Goal: Use online tool/utility: Use online tool/utility

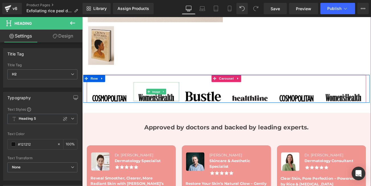
scroll to position [273, 0]
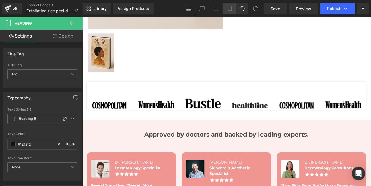
drag, startPoint x: 229, startPoint y: 13, endPoint x: 53, endPoint y: 65, distance: 183.5
click at [229, 13] on link "Mobile" at bounding box center [230, 8] width 14 height 11
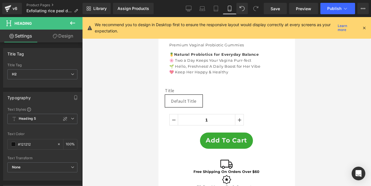
type input "100"
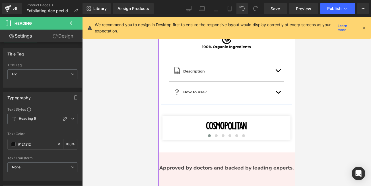
scroll to position [509, 0]
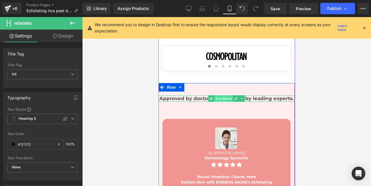
click at [220, 95] on span "Text Block" at bounding box center [223, 98] width 19 height 7
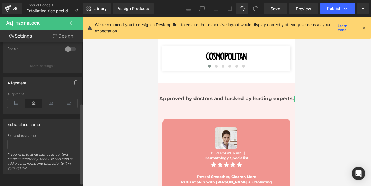
scroll to position [0, 0]
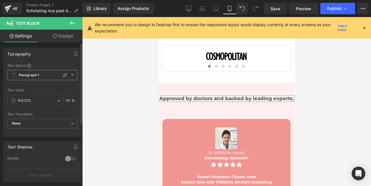
click at [71, 76] on icon at bounding box center [72, 74] width 3 height 3
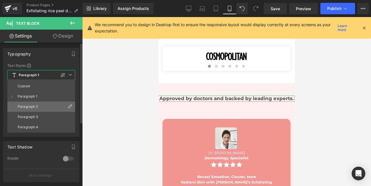
click at [29, 106] on div "Paragraph 2" at bounding box center [28, 107] width 20 height 4
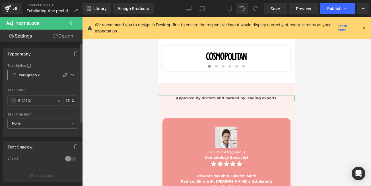
click at [71, 76] on icon at bounding box center [72, 74] width 3 height 3
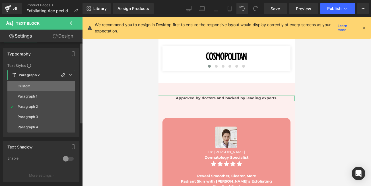
click at [36, 87] on li "Custom" at bounding box center [41, 86] width 68 height 10
type input "12.6"
type input "1.5"
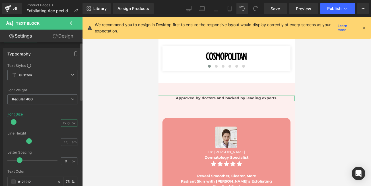
click at [67, 123] on input "12.6" at bounding box center [66, 122] width 10 height 7
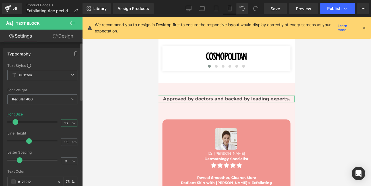
type input "15"
click at [67, 161] on input "0" at bounding box center [66, 160] width 10 height 7
type input "0"
click at [69, 123] on div "15 px" at bounding box center [69, 123] width 16 height 8
click at [68, 123] on input "15" at bounding box center [66, 122] width 10 height 7
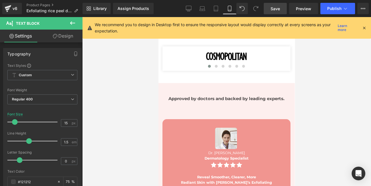
drag, startPoint x: 274, startPoint y: 9, endPoint x: 43, endPoint y: 88, distance: 244.3
click at [274, 9] on span "Save" at bounding box center [274, 9] width 9 height 6
click at [188, 9] on icon at bounding box center [189, 9] width 6 height 6
type input "15.75"
type input "75"
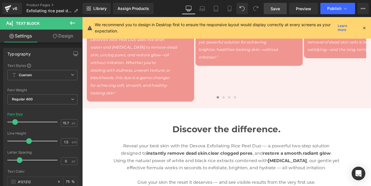
scroll to position [336, 0]
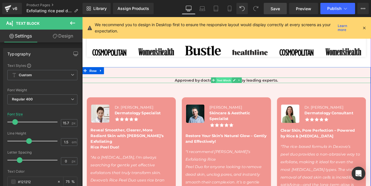
click at [248, 90] on span "Text Block" at bounding box center [250, 92] width 19 height 7
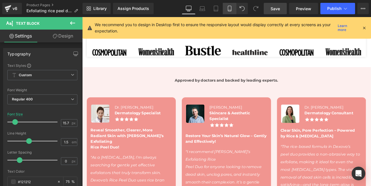
click at [230, 10] on icon at bounding box center [230, 9] width 6 height 6
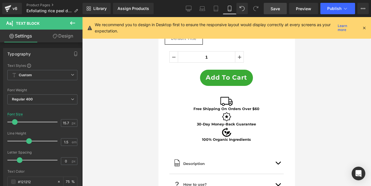
type input "15"
type input "75"
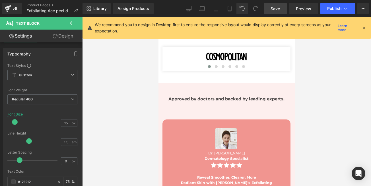
scroll to position [521, 0]
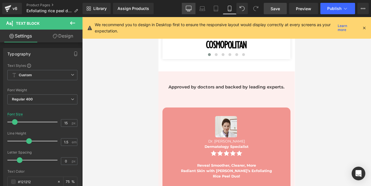
click at [189, 11] on icon at bounding box center [188, 11] width 3 height 0
type input "15.75"
type input "75"
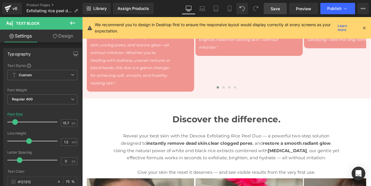
scroll to position [347, 0]
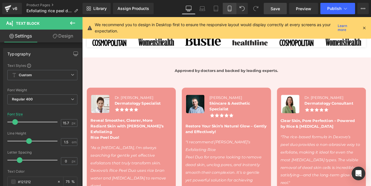
click at [229, 9] on icon at bounding box center [230, 9] width 6 height 6
type input "15"
type input "75"
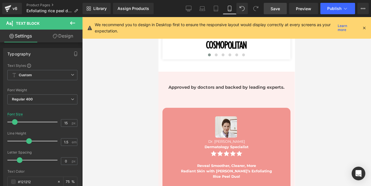
scroll to position [533, 0]
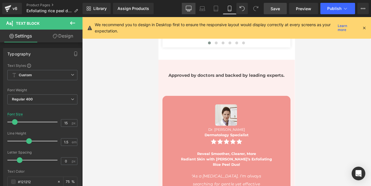
click at [188, 9] on icon at bounding box center [188, 9] width 5 height 0
type input "15.75"
type input "75"
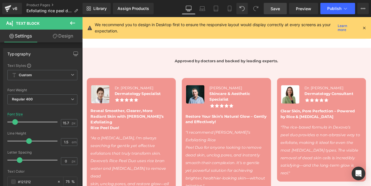
scroll to position [347, 0]
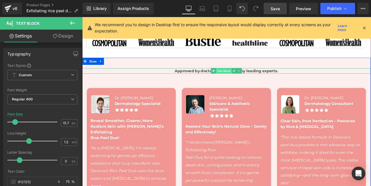
click at [248, 78] on span "Text Block" at bounding box center [250, 81] width 19 height 7
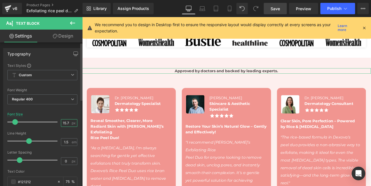
click at [66, 122] on input "15.75" at bounding box center [66, 122] width 10 height 7
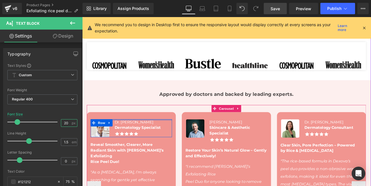
scroll to position [313, 0]
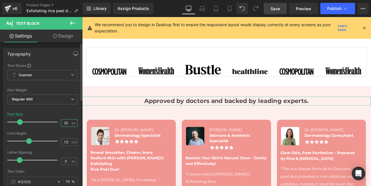
type input "26"
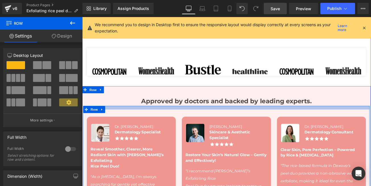
drag, startPoint x: 206, startPoint y: 127, endPoint x: 210, endPoint y: 123, distance: 5.5
click at [210, 123] on div at bounding box center [253, 125] width 341 height 4
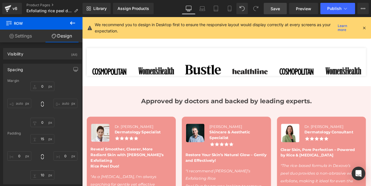
click at [273, 7] on span "Save" at bounding box center [274, 9] width 9 height 6
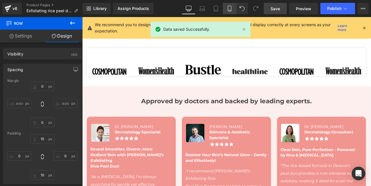
click at [228, 12] on link "Mobile" at bounding box center [230, 8] width 14 height 11
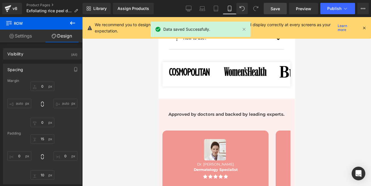
type input "0"
type input "15"
type input "0"
type input "10"
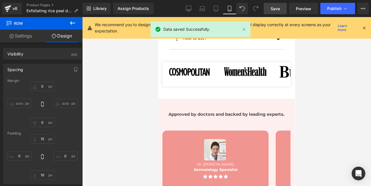
type input "0"
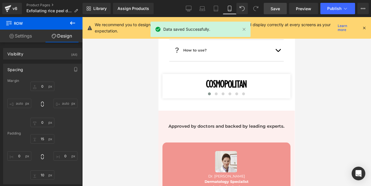
scroll to position [494, 0]
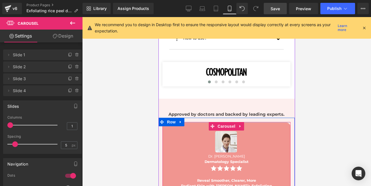
drag, startPoint x: 201, startPoint y: 117, endPoint x: 206, endPoint y: 109, distance: 9.0
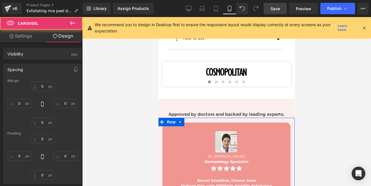
type input "0"
type input "2"
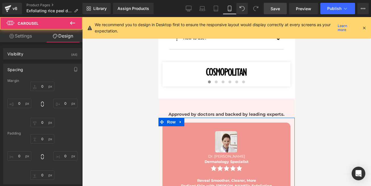
type input "0"
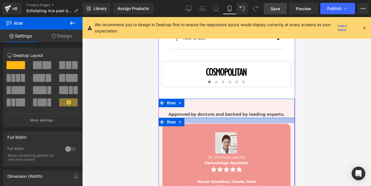
click at [208, 118] on div at bounding box center [226, 120] width 136 height 5
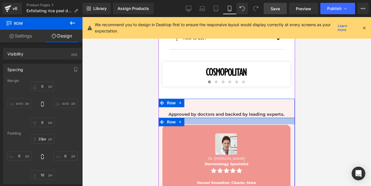
type input "22px"
click at [208, 118] on div at bounding box center [226, 121] width 136 height 6
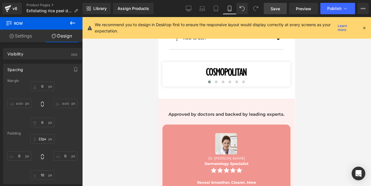
click at [269, 9] on link "Save" at bounding box center [275, 8] width 23 height 11
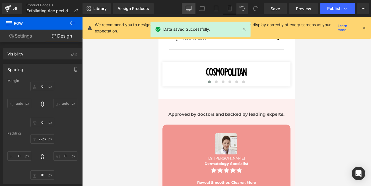
click at [186, 9] on icon at bounding box center [188, 8] width 5 height 4
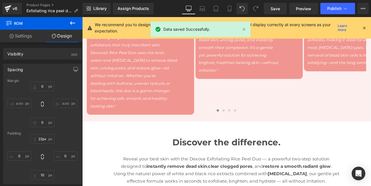
type input "0"
type input "15"
type input "0"
type input "10"
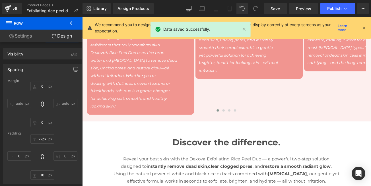
type input "0"
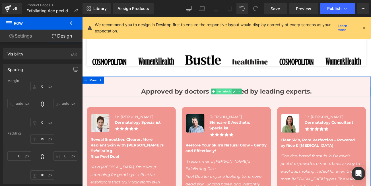
click at [241, 102] on span "Text Block" at bounding box center [250, 105] width 19 height 7
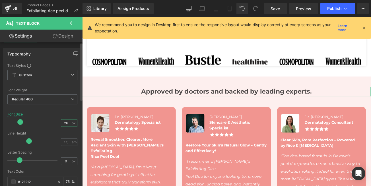
click at [67, 123] on input "26" at bounding box center [66, 122] width 10 height 7
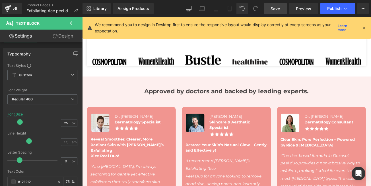
click at [273, 9] on span "Save" at bounding box center [274, 9] width 9 height 6
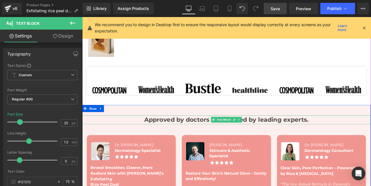
scroll to position [291, 0]
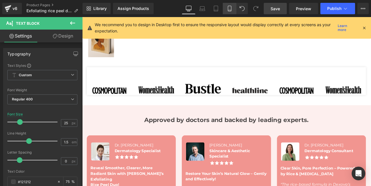
click at [228, 11] on icon at bounding box center [230, 9] width 6 height 6
type input "15"
type input "75"
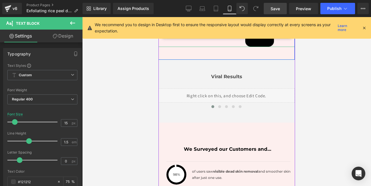
scroll to position [1158, 0]
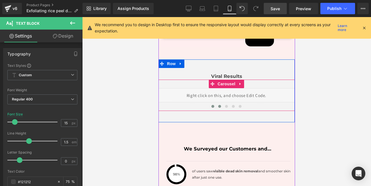
click at [218, 105] on span at bounding box center [219, 106] width 3 height 3
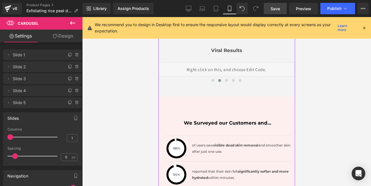
scroll to position [1090, 0]
